Goal: Information Seeking & Learning: Find specific fact

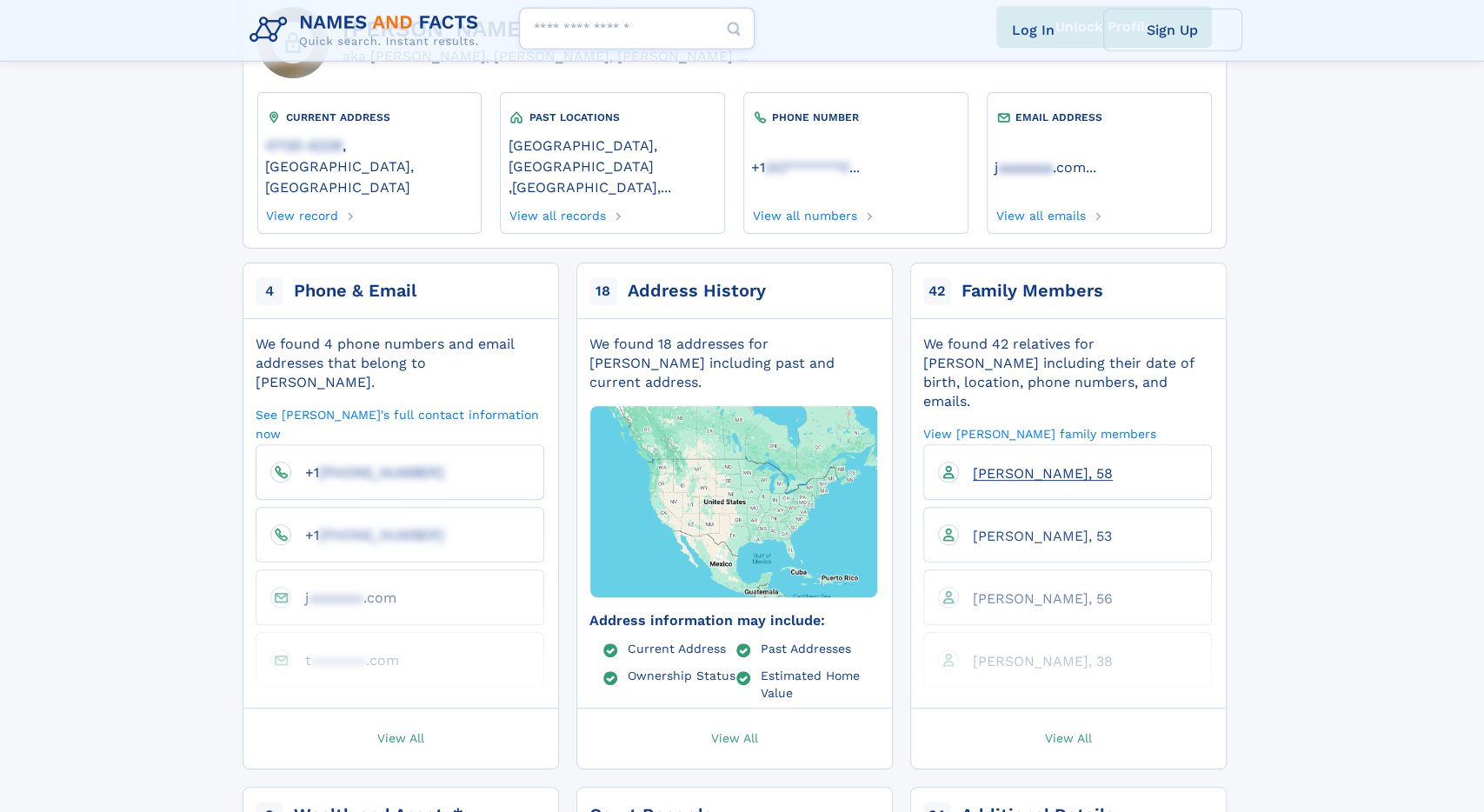
scroll to position [181, 0]
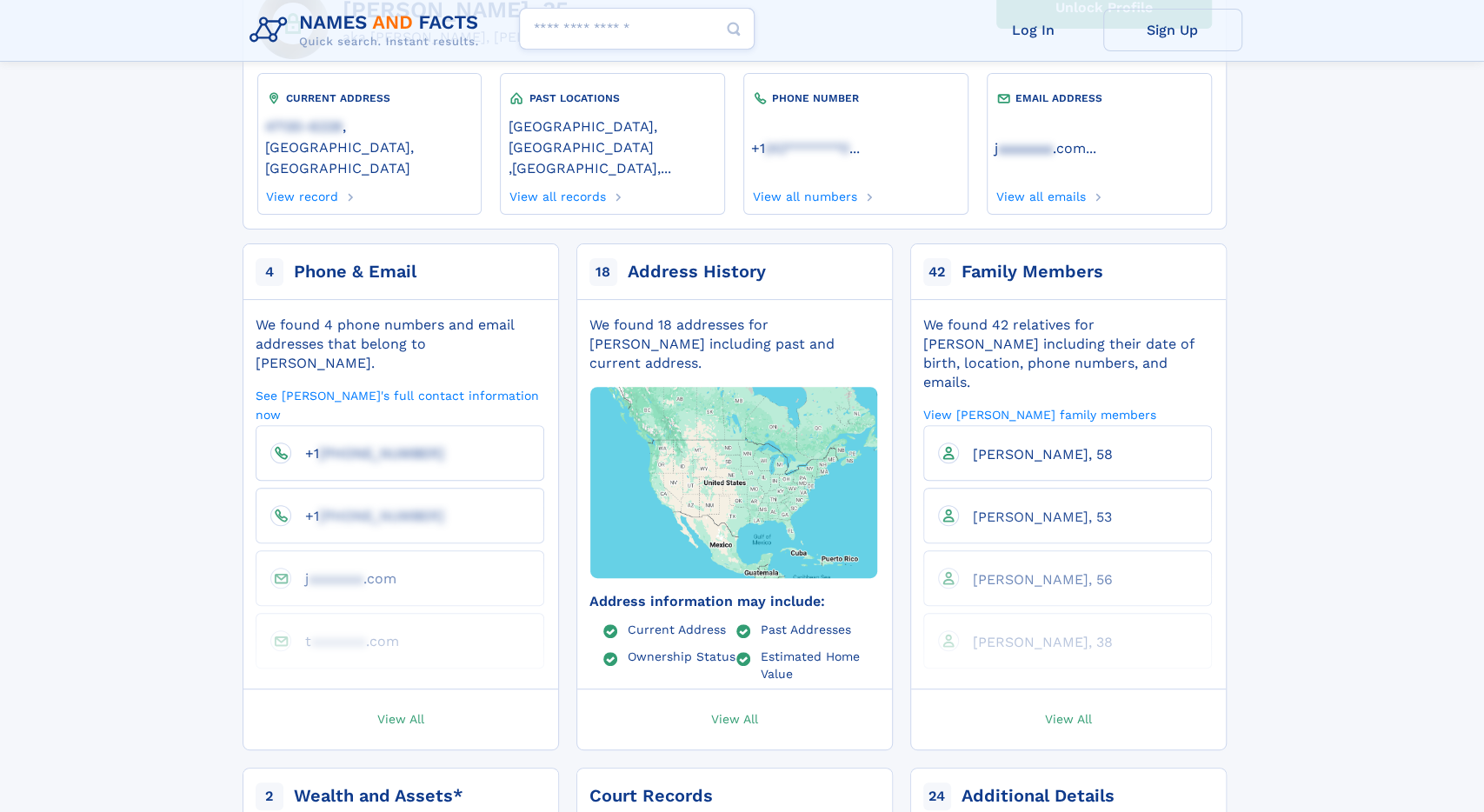
click at [1066, 691] on link "View All" at bounding box center [1068, 720] width 332 height 60
click at [1068, 710] on span "View All" at bounding box center [1068, 718] width 47 height 16
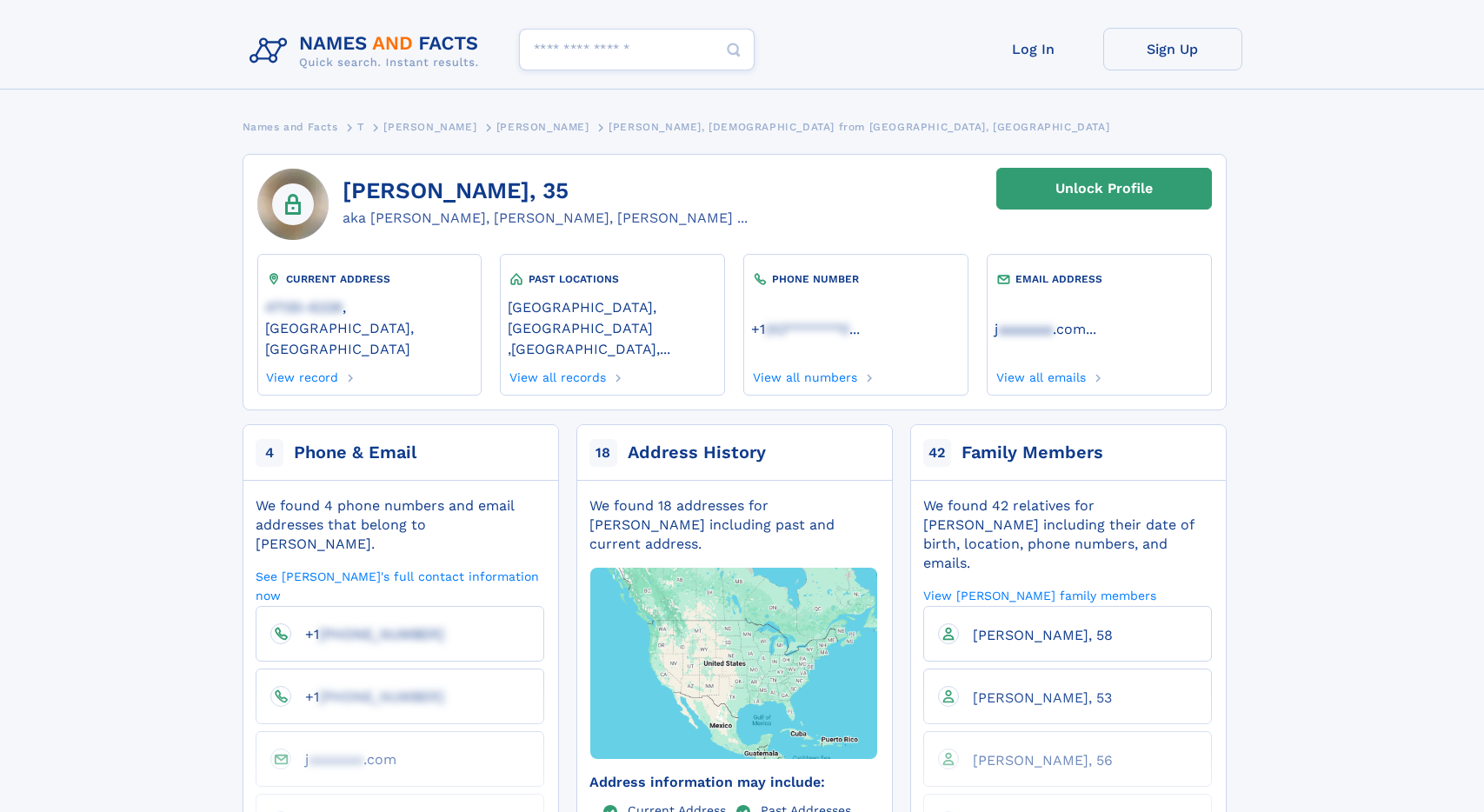
scroll to position [181, 0]
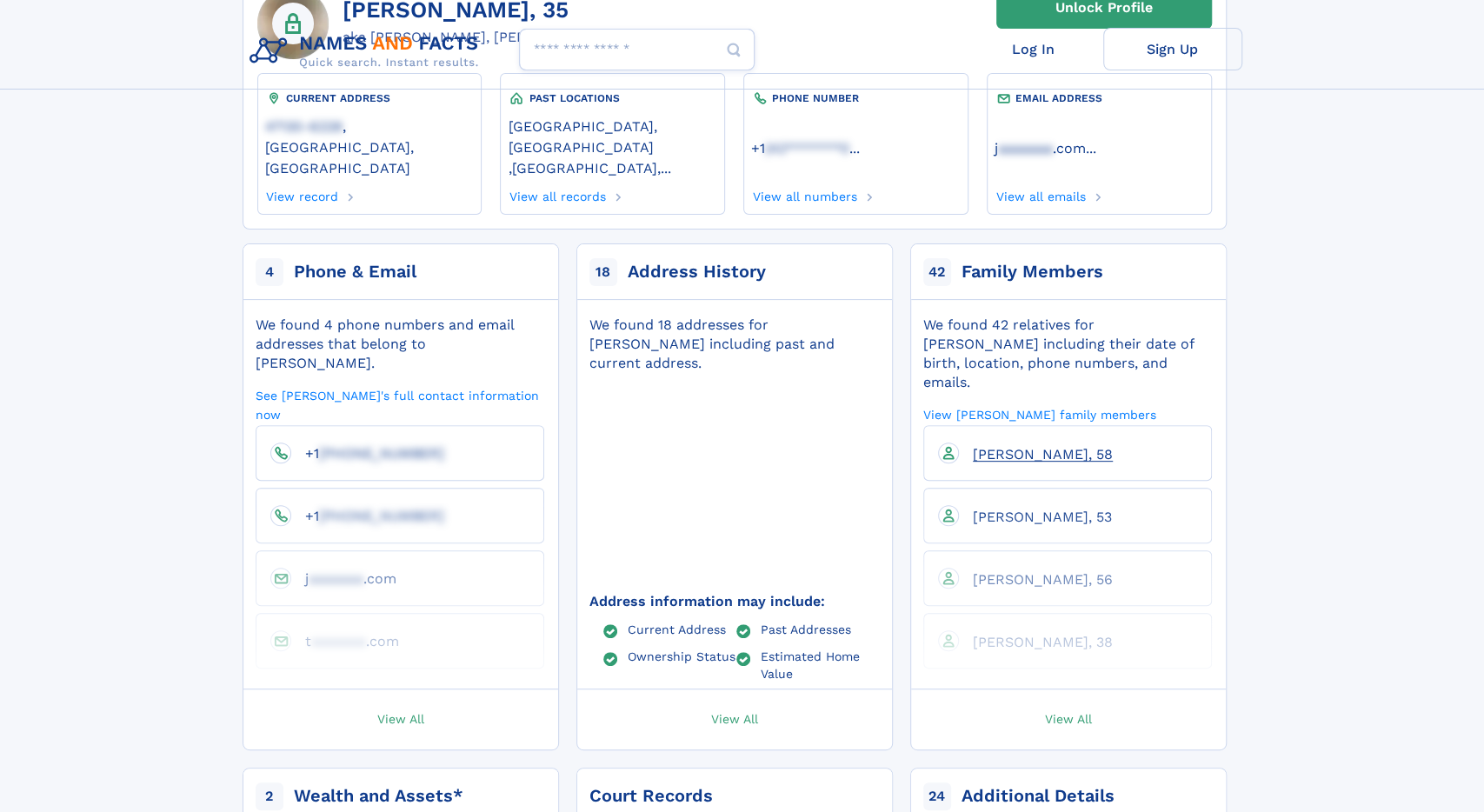
click at [1051, 446] on span "Angela Sue Earl, 58" at bounding box center [1043, 454] width 140 height 17
